Goal: Information Seeking & Learning: Learn about a topic

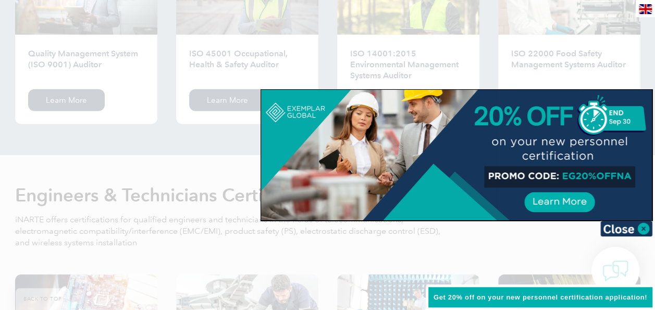
scroll to position [1178, 0]
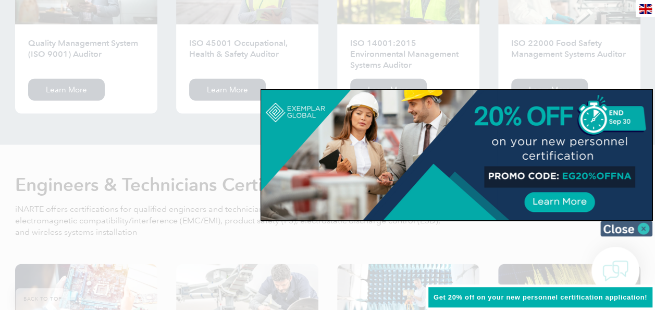
click at [645, 228] on img at bounding box center [626, 228] width 52 height 16
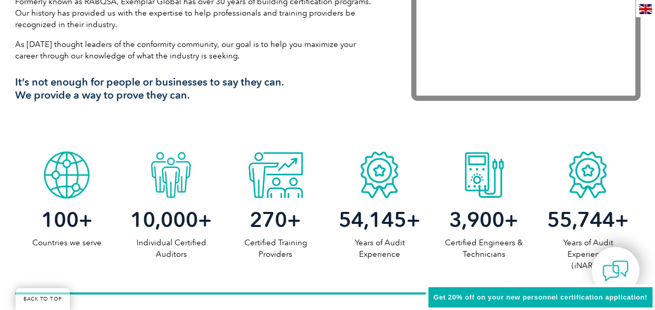
scroll to position [155, 0]
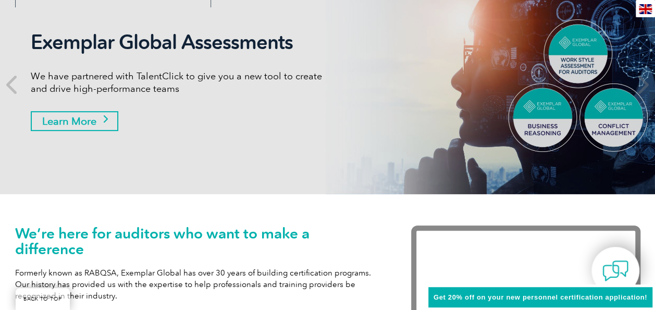
click at [91, 117] on link "Learn More" at bounding box center [75, 121] width 88 height 20
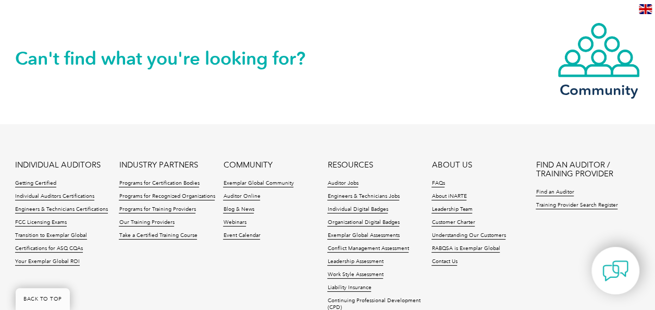
scroll to position [1911, 0]
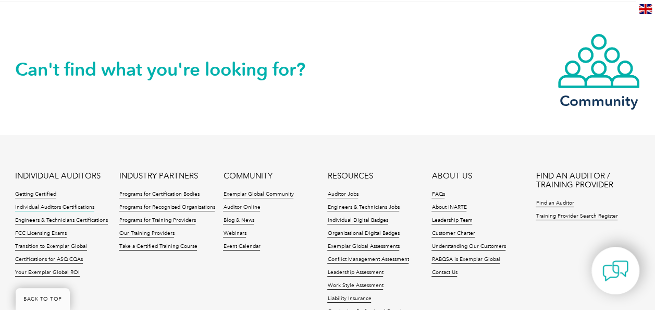
click at [79, 204] on link "Individual Auditors Certifications" at bounding box center [54, 207] width 79 height 7
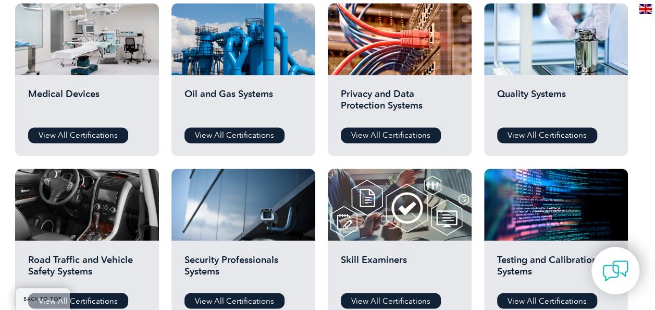
scroll to position [735, 0]
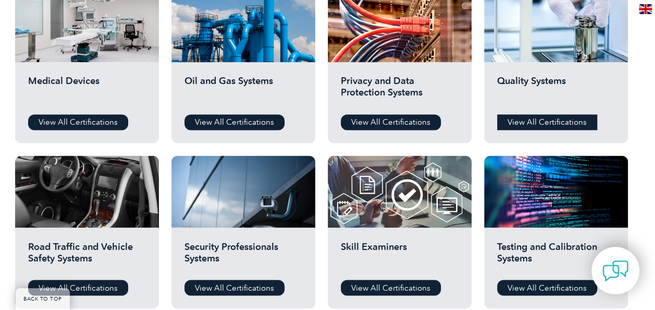
click at [543, 121] on link "View All Certifications" at bounding box center [547, 122] width 100 height 16
